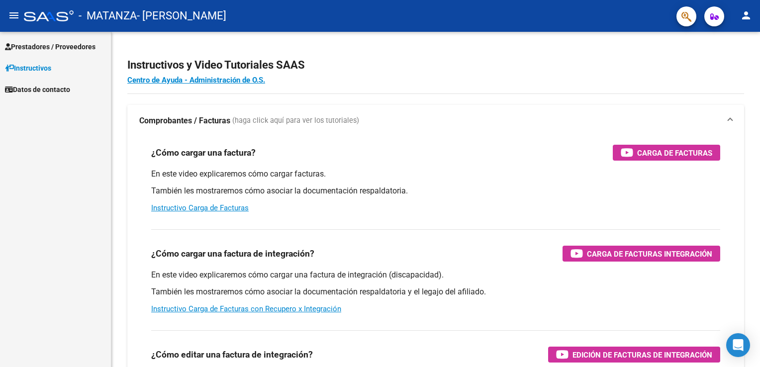
click at [46, 45] on span "Prestadores / Proveedores" at bounding box center [50, 46] width 91 height 11
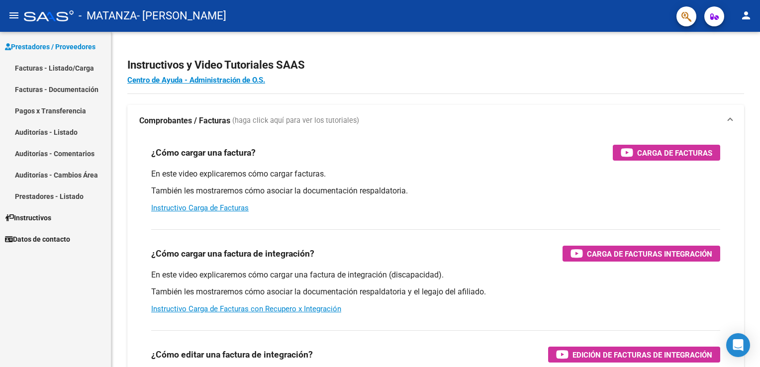
click at [50, 61] on link "Facturas - Listado/Carga" at bounding box center [55, 67] width 111 height 21
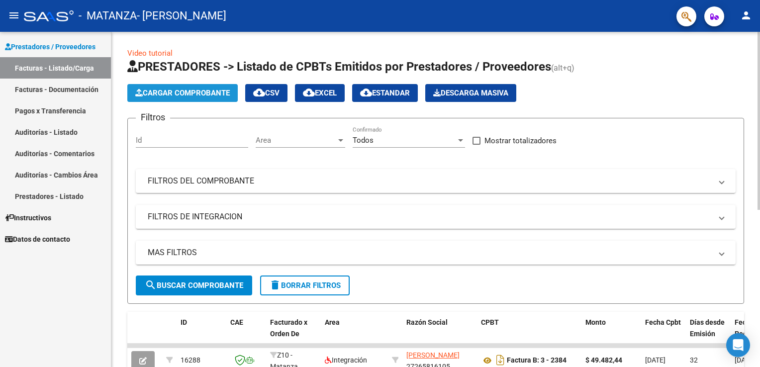
click at [172, 84] on button "Cargar Comprobante" at bounding box center [182, 93] width 110 height 18
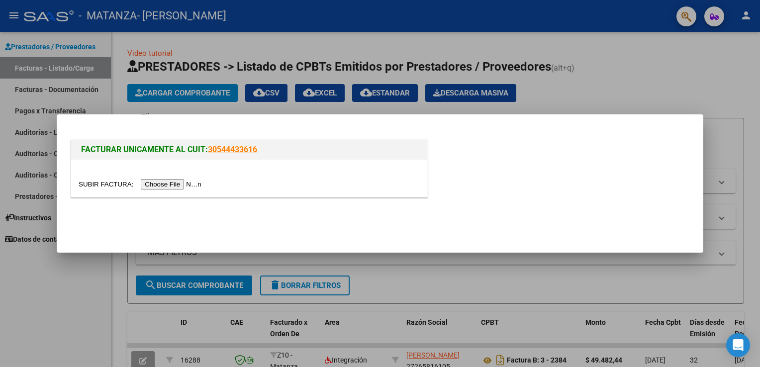
click at [160, 182] on input "file" at bounding box center [142, 184] width 126 height 10
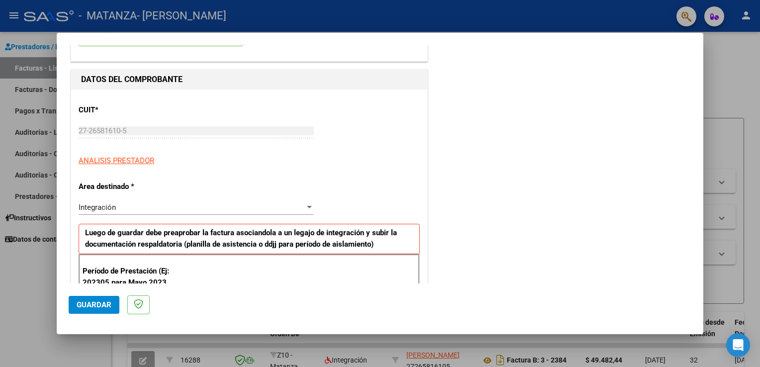
scroll to position [100, 0]
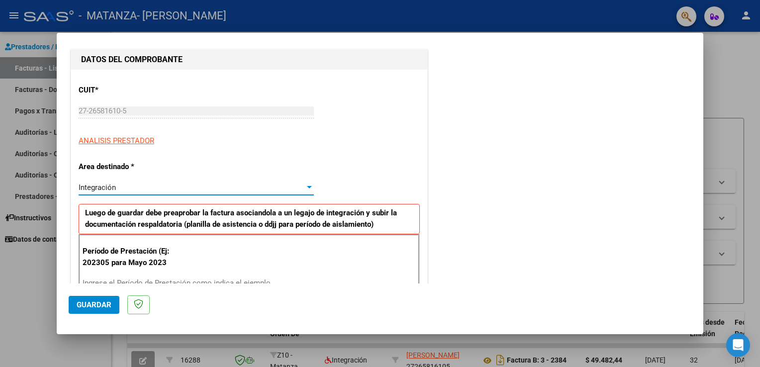
click at [307, 186] on div at bounding box center [309, 187] width 5 height 2
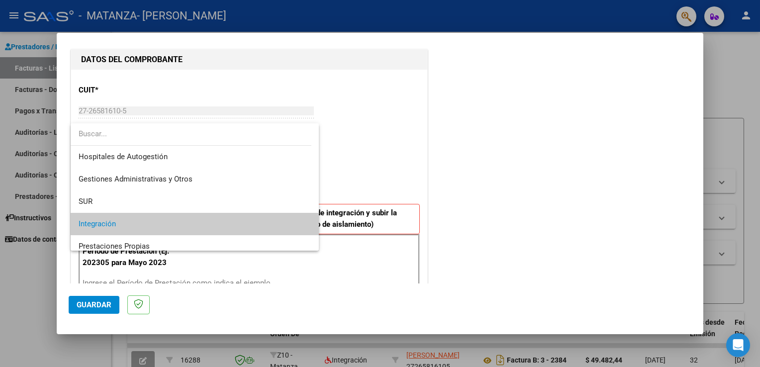
scroll to position [37, 0]
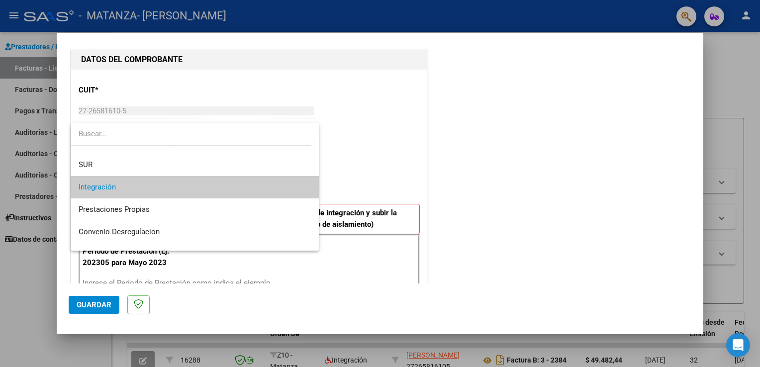
click at [112, 132] on input "dropdown search" at bounding box center [191, 134] width 241 height 22
click at [385, 135] on div at bounding box center [380, 183] width 760 height 367
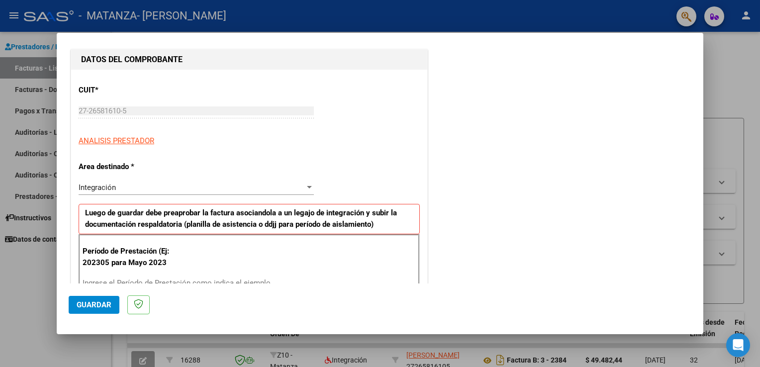
click at [385, 135] on p "ANALISIS PRESTADOR" at bounding box center [249, 140] width 341 height 11
click at [283, 184] on div "Integración" at bounding box center [192, 187] width 226 height 9
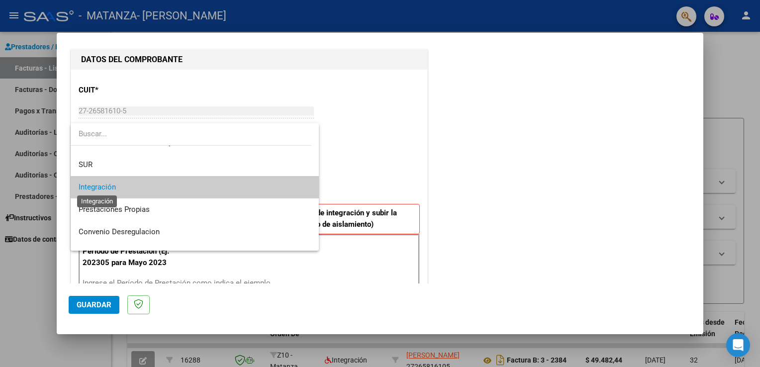
click at [98, 186] on span "Integración" at bounding box center [97, 187] width 37 height 9
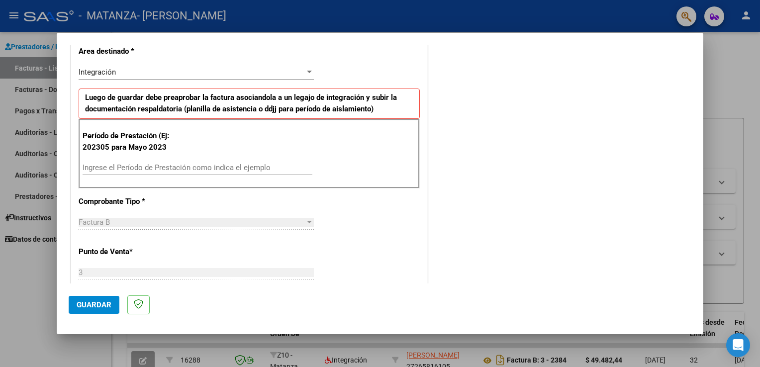
scroll to position [220, 0]
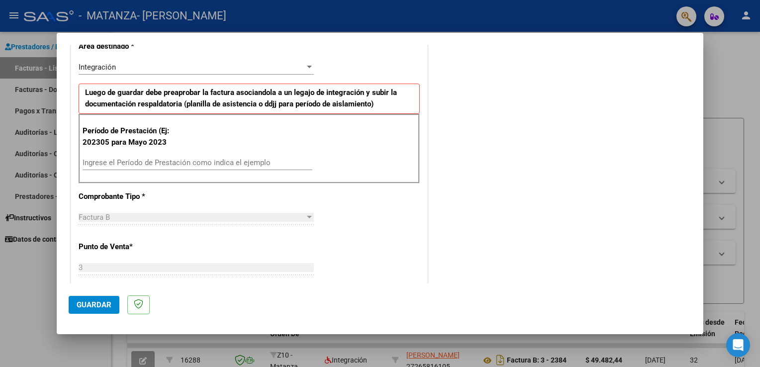
click at [233, 162] on input "Ingrese el Período de Prestación como indica el ejemplo" at bounding box center [198, 162] width 230 height 9
type input "202507"
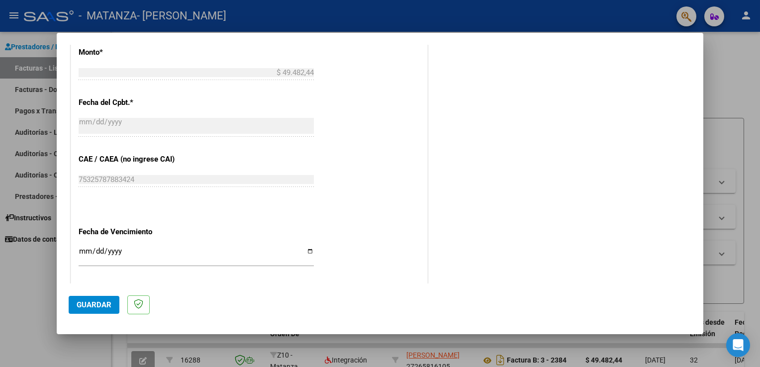
scroll to position [515, 0]
click at [312, 252] on div "CUIT * 27-26581610-5 Ingresar CUIT ANALISIS PRESTADOR Area destinado * Integrac…" at bounding box center [249, 20] width 356 height 730
click at [310, 249] on input "Ingresar la fecha" at bounding box center [196, 256] width 235 height 16
type input "[DATE]"
click at [89, 301] on span "Guardar" at bounding box center [94, 305] width 35 height 9
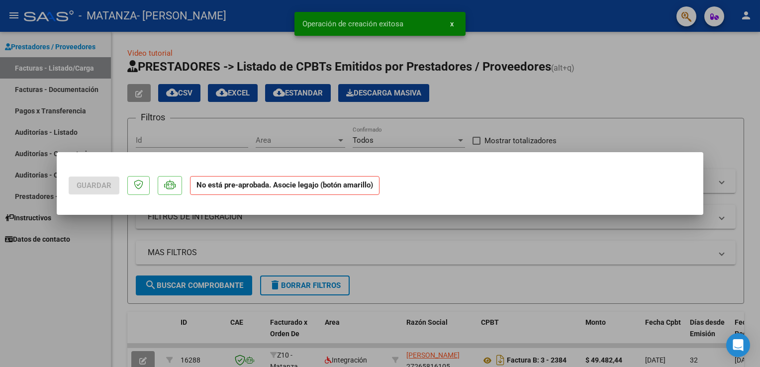
scroll to position [0, 0]
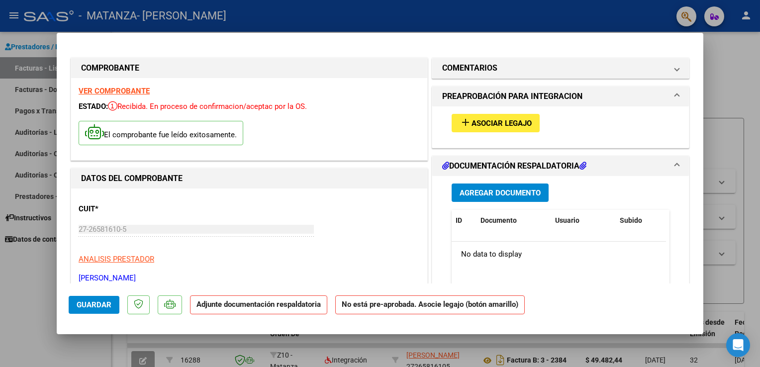
click at [462, 119] on mat-icon "add" at bounding box center [466, 122] width 12 height 12
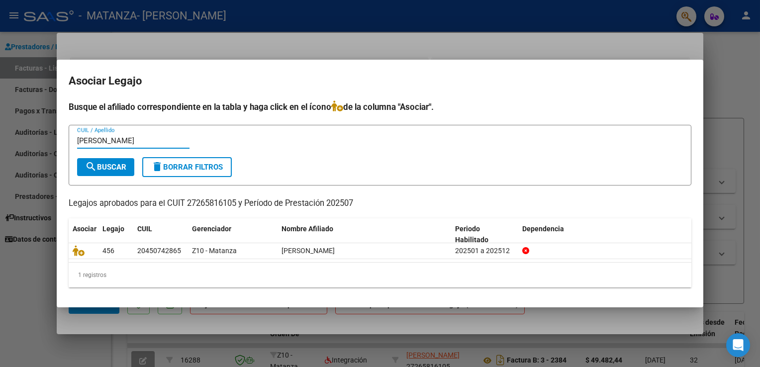
type input "[PERSON_NAME]"
click at [118, 166] on span "search Buscar" at bounding box center [105, 167] width 41 height 9
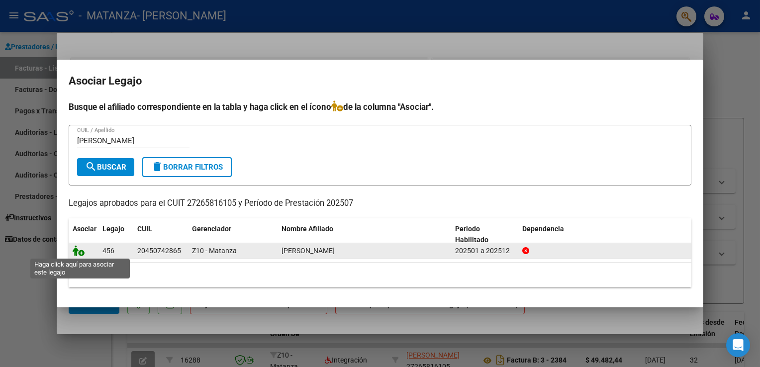
click at [82, 252] on icon at bounding box center [79, 250] width 12 height 11
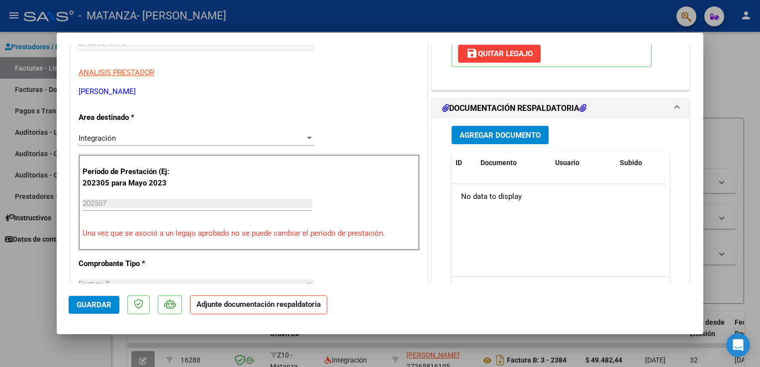
scroll to position [227, 0]
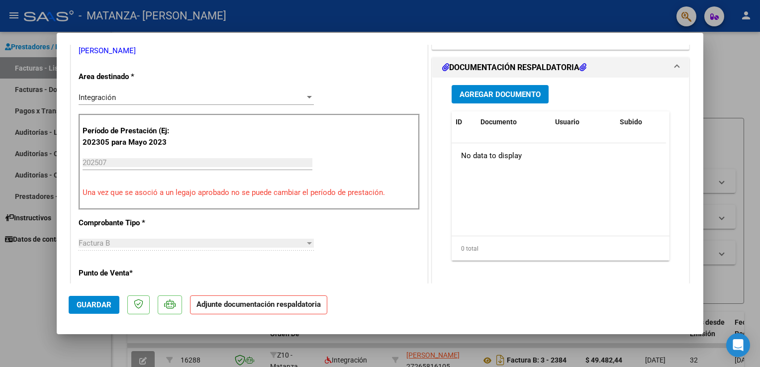
click at [495, 93] on span "Agregar Documento" at bounding box center [500, 94] width 81 height 9
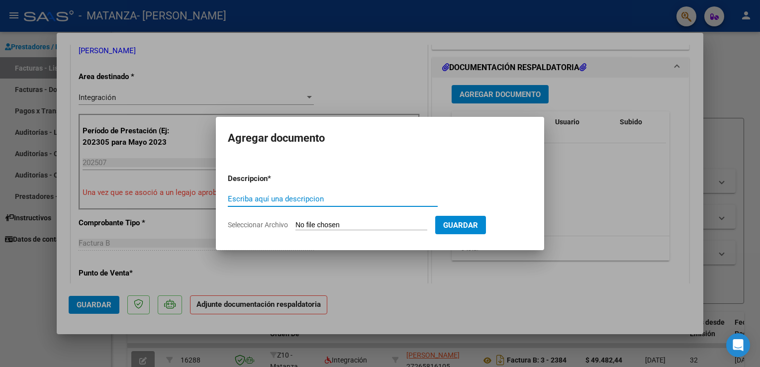
click at [320, 200] on input "Escriba aquí una descripcion" at bounding box center [333, 199] width 210 height 9
type input "[PERSON_NAME]"
click at [353, 226] on input "Seleccionar Archivo" at bounding box center [362, 225] width 132 height 9
type input "C:\fakepath\[PERSON_NAME] 072025.pdf"
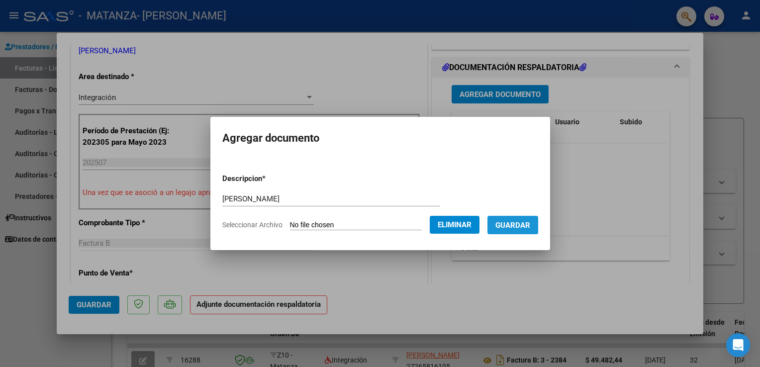
click at [510, 219] on button "Guardar" at bounding box center [513, 225] width 51 height 18
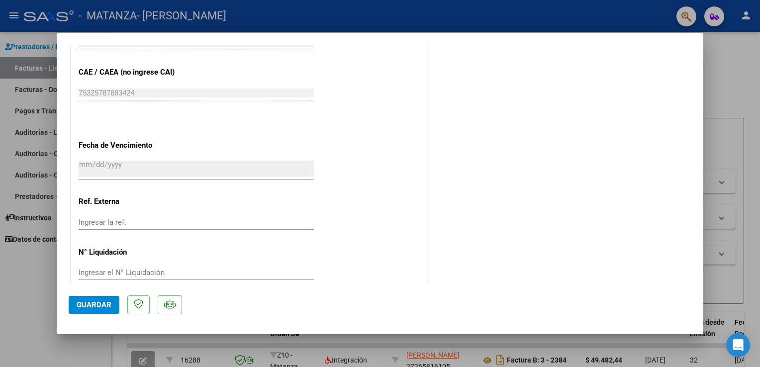
scroll to position [651, 0]
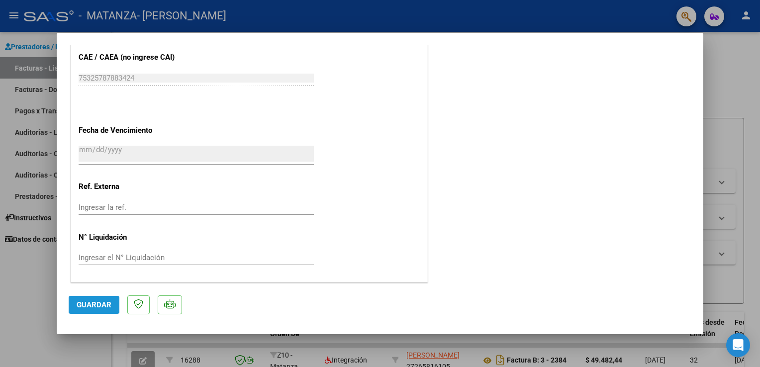
click at [104, 300] on button "Guardar" at bounding box center [94, 305] width 51 height 18
drag, startPoint x: 742, startPoint y: 99, endPoint x: 30, endPoint y: 299, distance: 740.1
click at [30, 299] on div at bounding box center [380, 183] width 760 height 367
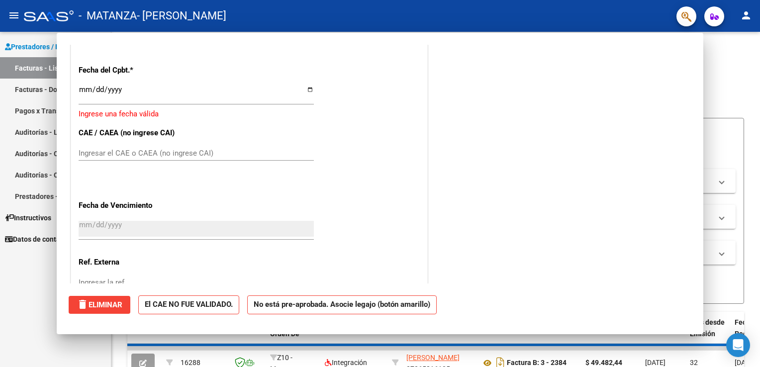
scroll to position [0, 0]
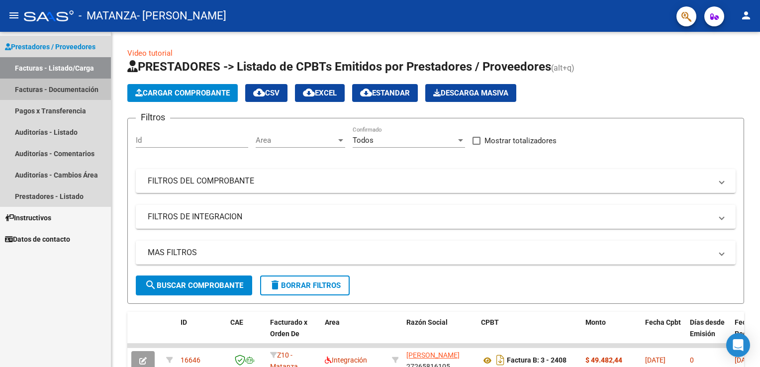
click at [33, 85] on link "Facturas - Documentación" at bounding box center [55, 89] width 111 height 21
